Goal: Task Accomplishment & Management: Complete application form

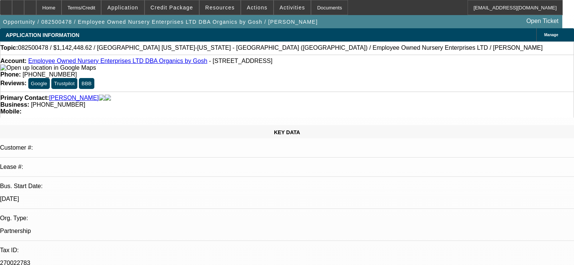
select select "0.1"
select select "2"
select select "0.1"
select select "4"
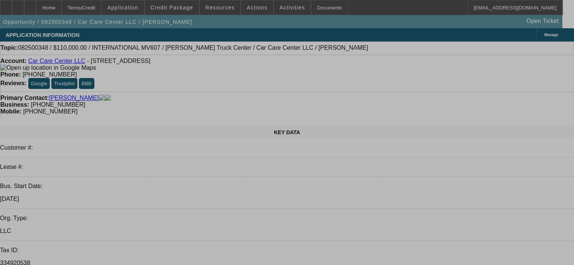
select select "0"
select select "2"
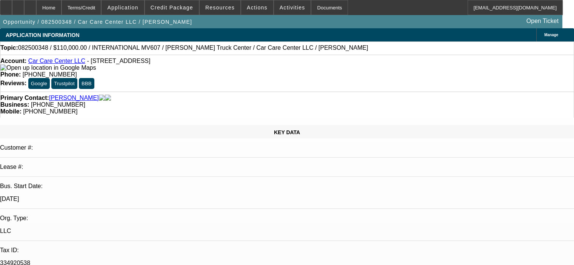
select select "2"
select select "0"
select select "6"
select select "0.2"
select select "2"
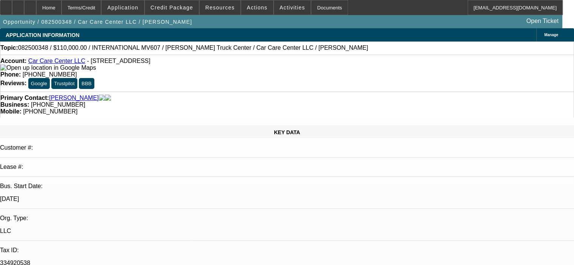
select select "2"
select select "0"
select select "6"
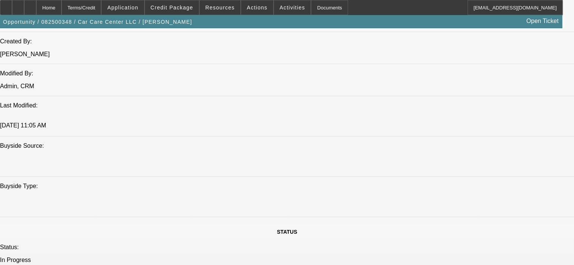
scroll to position [628, 0]
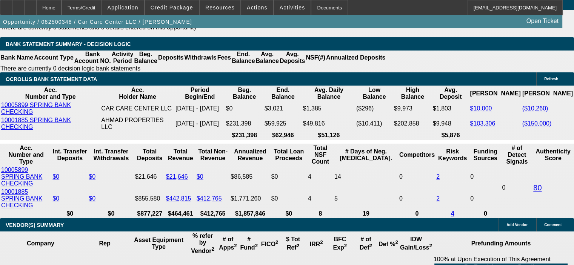
scroll to position [1345, 0]
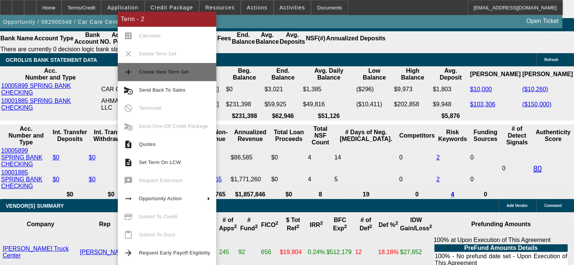
click at [178, 77] on button "add Create New Term Set" at bounding box center [167, 72] width 98 height 18
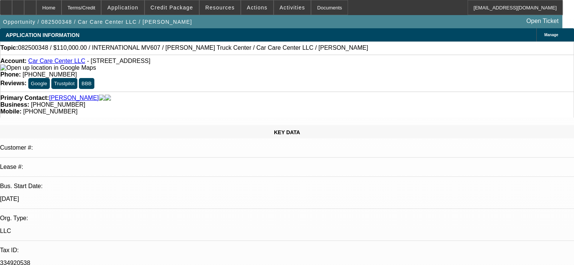
select select "0"
select select "2"
select select "0"
select select "6"
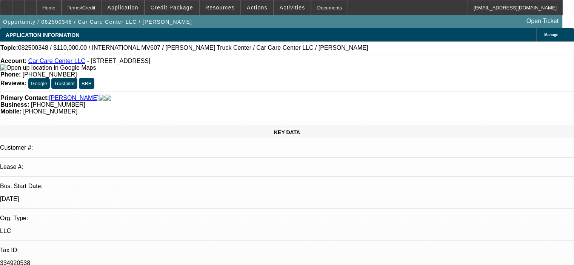
select select "0"
select select "2"
select select "0"
select select "6"
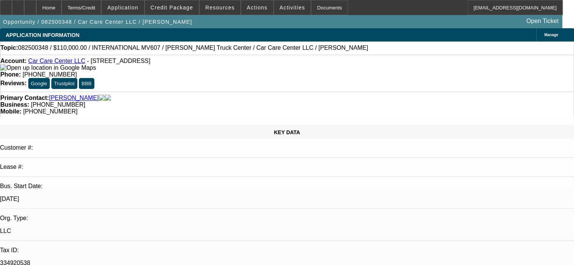
select select "0.2"
select select "2"
select select "0"
select select "6"
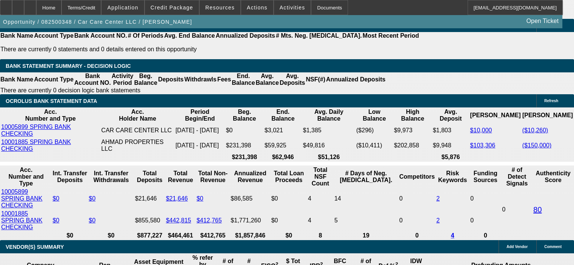
scroll to position [1321, 0]
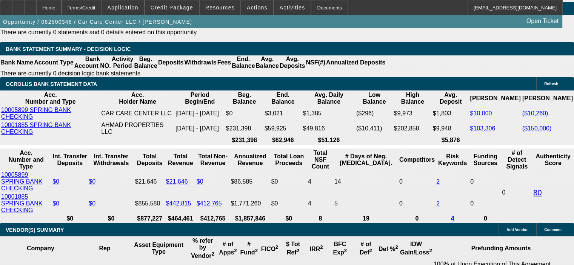
select select "0.2"
type input "$29,508.88"
type input "UNKNOWN"
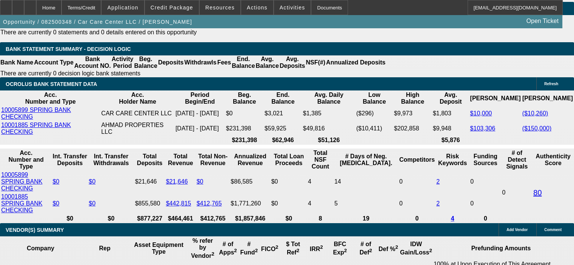
type input "$6,921.12"
type input "$3,460.56"
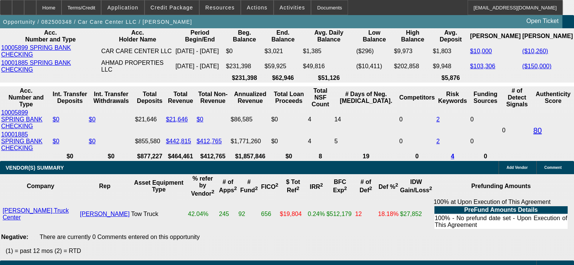
scroll to position [1396, 0]
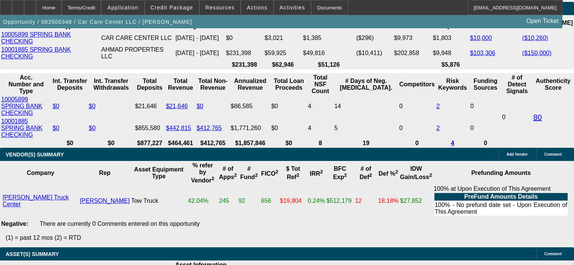
drag, startPoint x: 143, startPoint y: 180, endPoint x: 169, endPoint y: 180, distance: 26.0
type input "18"
type input "$4,035.34"
type input "$2,017.67"
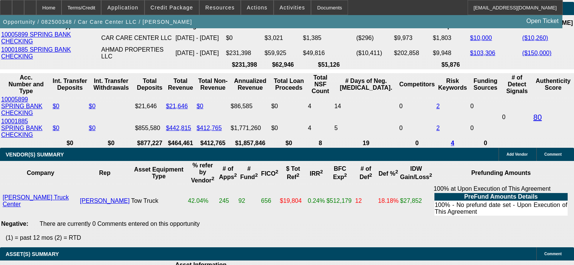
type input "$5,994.66"
type input "$2,997.33"
type input "18"
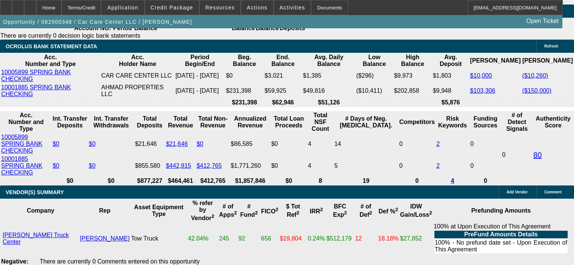
scroll to position [1283, 0]
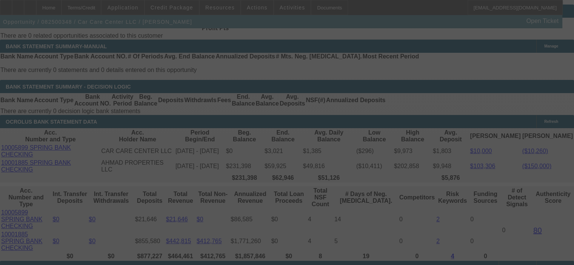
select select "0.2"
select select "2"
select select "0"
select select "6"
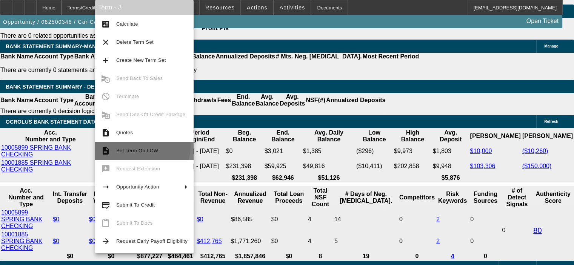
click at [133, 146] on button "description Set Term On LCW" at bounding box center [144, 151] width 98 height 18
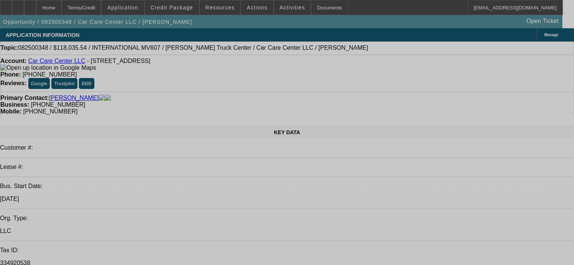
select select "0.2"
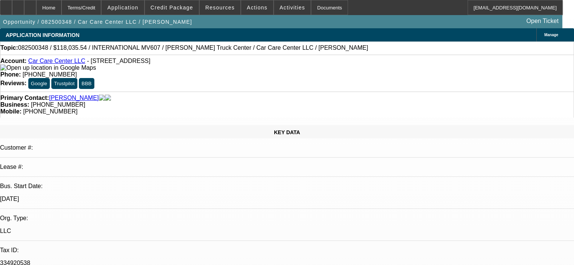
select select "2"
select select "0"
select select "6"
select select "0"
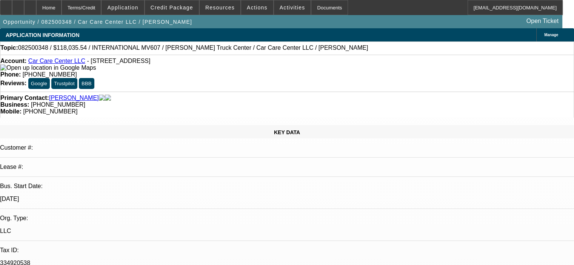
select select "2"
select select "0"
select select "6"
select select "0.2"
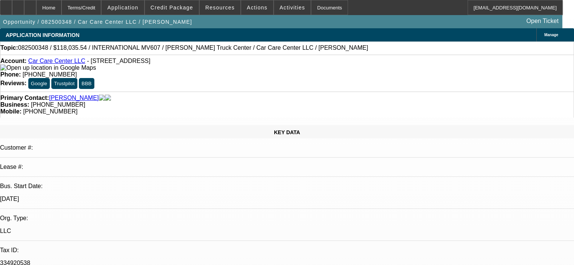
select select "2"
select select "0"
select select "6"
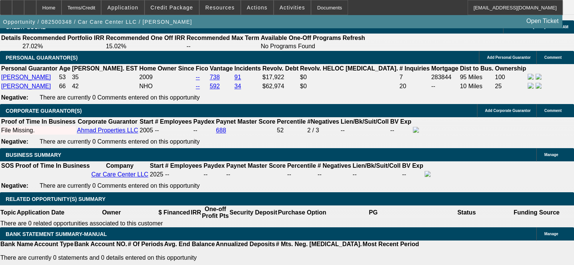
scroll to position [1094, 0]
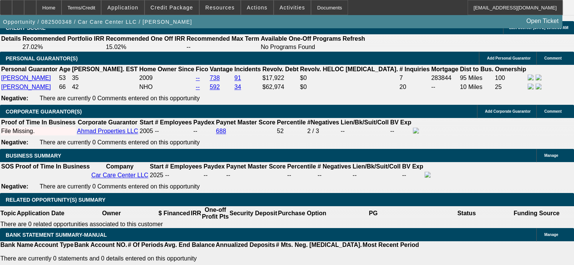
drag, startPoint x: 43, startPoint y: 95, endPoint x: 130, endPoint y: 149, distance: 102.4
copy span "Omar (75% owner) and Eyas (25% owner) started Car Care Center LLC to provide au…"
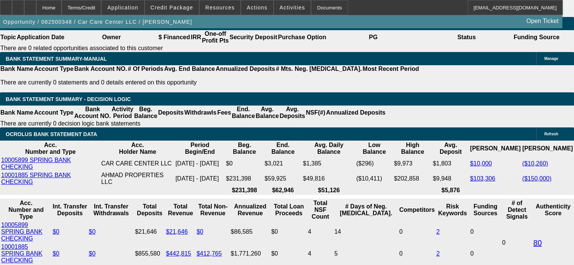
scroll to position [1245, 0]
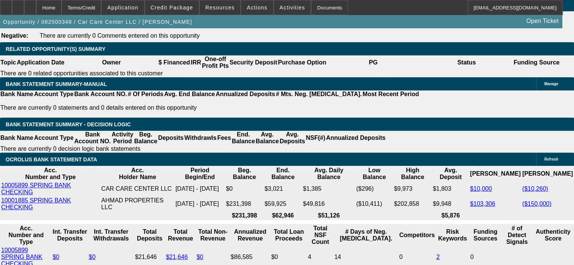
click at [257, 4] on span at bounding box center [257, 7] width 32 height 18
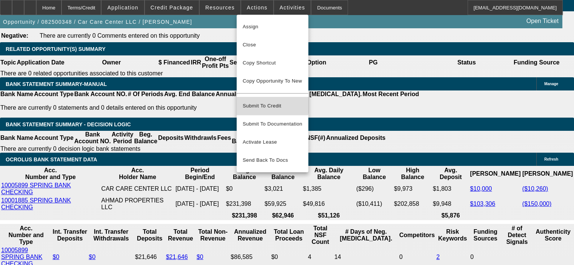
click at [265, 102] on span "Submit To Credit" at bounding box center [273, 106] width 60 height 9
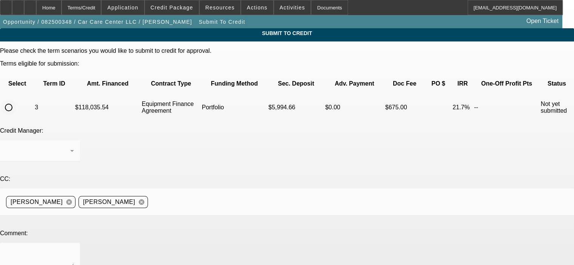
click at [16, 100] on input "radio" at bounding box center [8, 107] width 15 height 15
radio input "true"
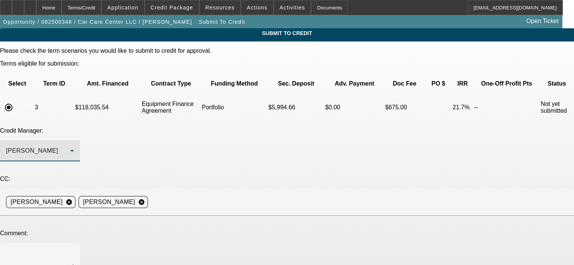
click at [70, 146] on div "Arida, George" at bounding box center [38, 150] width 64 height 9
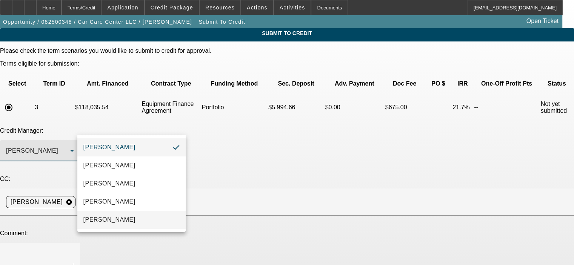
click at [157, 222] on mat-option "Oliva, Samuel" at bounding box center [131, 220] width 108 height 18
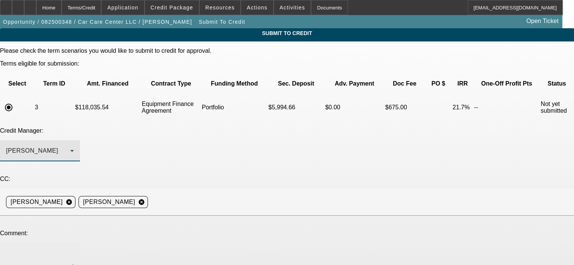
click at [74, 249] on textarea at bounding box center [40, 258] width 68 height 18
paste textarea "Omar (75% owner) and Eyas (25% owner) started Car Care Center LLC to provide au…"
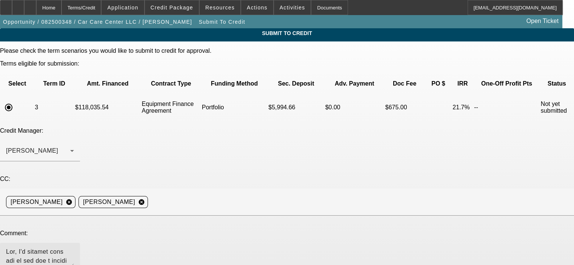
scroll to position [7, 0]
drag, startPoint x: 355, startPoint y: 202, endPoint x: 357, endPoint y: 263, distance: 60.8
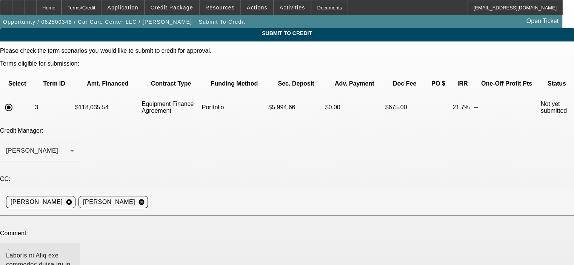
scroll to position [48, 0]
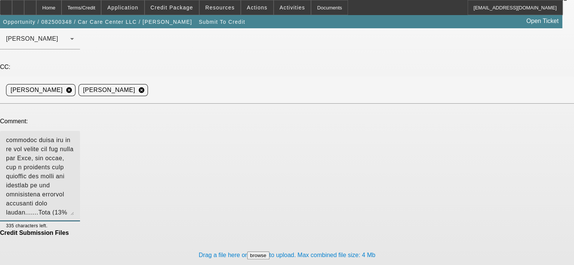
scroll to position [113, 0]
type textarea "Sam, I'm sending this one to you for a second look as Michael declined it and I…"
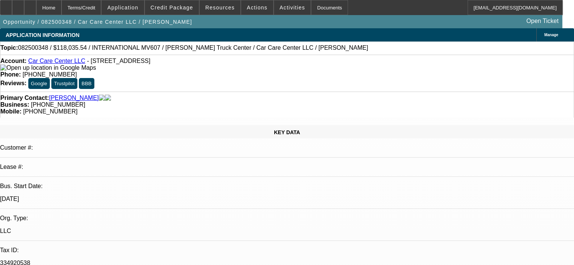
select select "0.2"
select select "2"
select select "0"
select select "6"
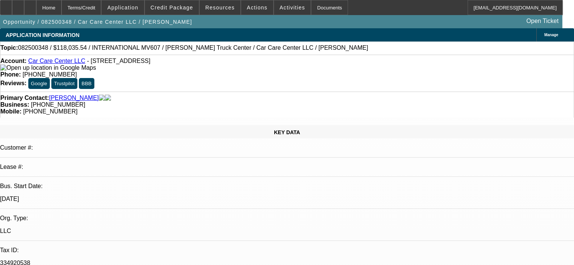
select select "0"
select select "2"
select select "0"
select select "6"
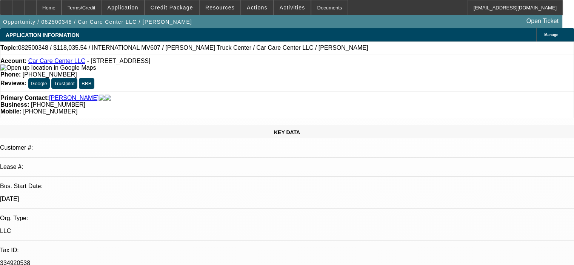
select select "0.2"
select select "2"
select select "0"
select select "6"
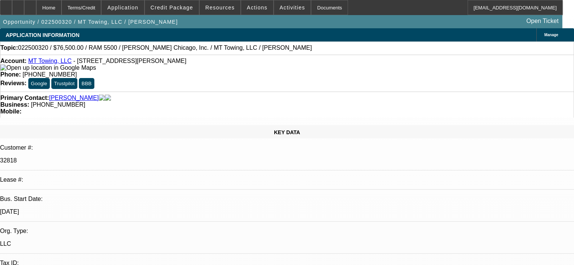
select select "0"
select select "2"
select select "0"
select select "6"
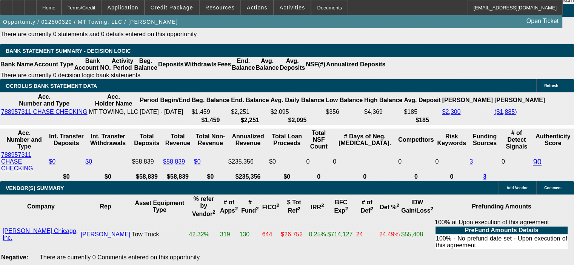
scroll to position [1472, 0]
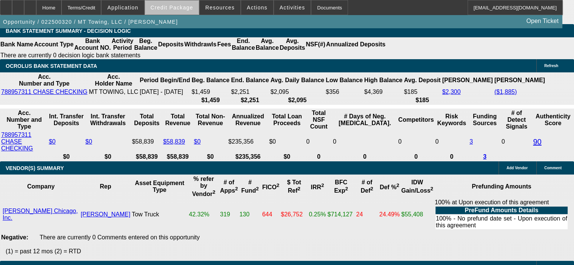
click at [190, 8] on span "Credit Package" at bounding box center [172, 8] width 43 height 6
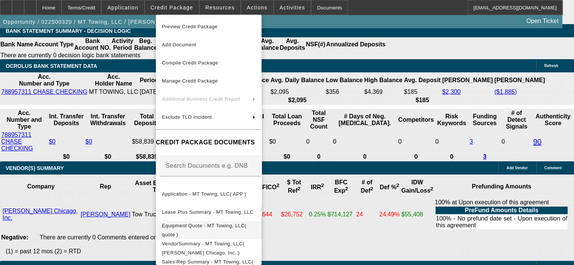
scroll to position [38, 0]
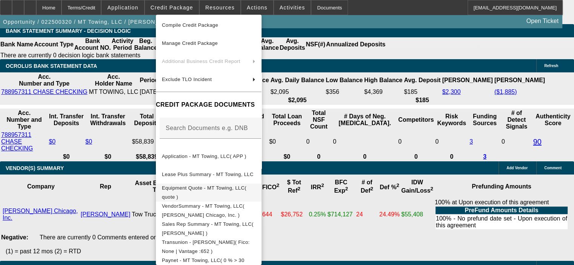
click at [222, 192] on span "Equipment Quote - MT Towing, LLC( quote )" at bounding box center [204, 192] width 85 height 15
